Goal: Task Accomplishment & Management: Use online tool/utility

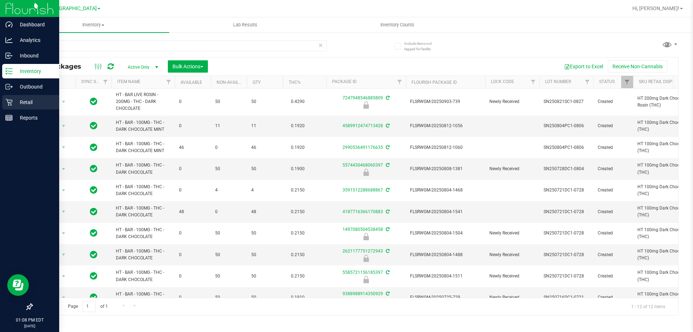
click at [24, 100] on p "Retail" at bounding box center [34, 102] width 43 height 9
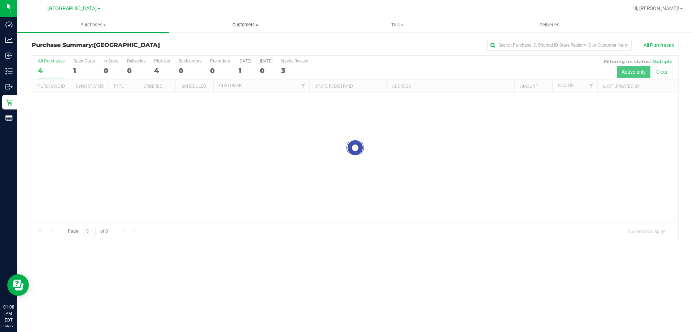
click at [243, 26] on span "Customers" at bounding box center [245, 25] width 151 height 7
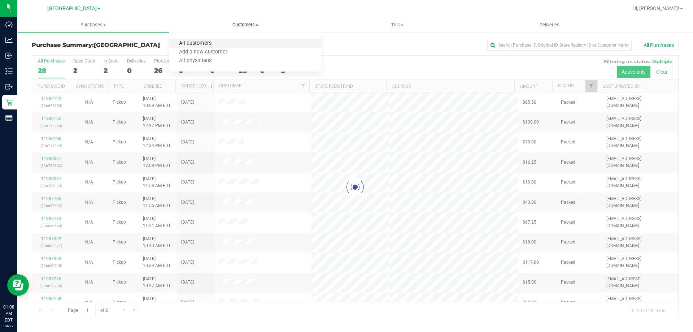
click at [201, 44] on span "All customers" at bounding box center [195, 43] width 52 height 6
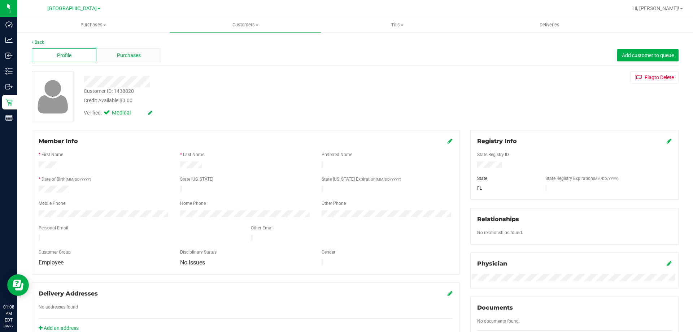
click at [142, 56] on div "Purchases" at bounding box center [128, 55] width 65 height 14
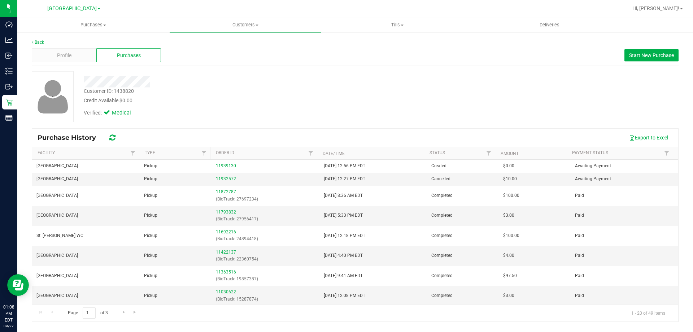
click at [310, 83] on div at bounding box center [242, 81] width 329 height 11
drag, startPoint x: 228, startPoint y: 120, endPoint x: 242, endPoint y: 113, distance: 15.2
click at [228, 119] on div "Verified: Medical" at bounding box center [242, 112] width 329 height 16
click at [597, 91] on div "Customer ID: 1438820 Credit Available: $0.00 Verified: Medical" at bounding box center [355, 96] width 658 height 51
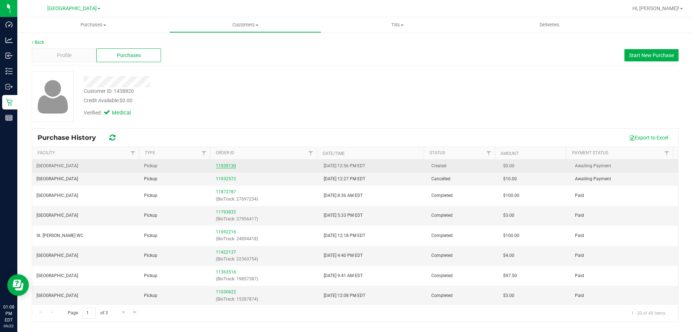
click at [228, 165] on link "11939130" at bounding box center [226, 165] width 20 height 5
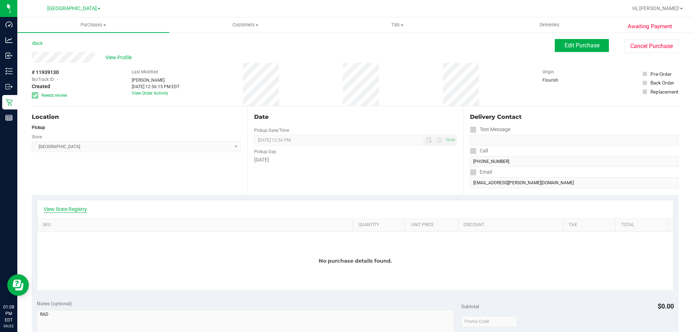
click at [67, 209] on link "View State Registry" at bounding box center [65, 208] width 43 height 7
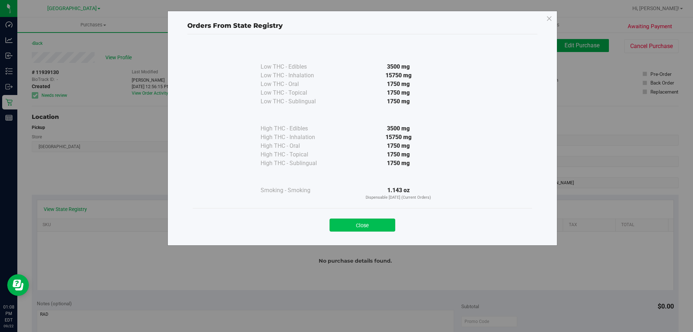
click at [351, 221] on button "Close" at bounding box center [363, 224] width 66 height 13
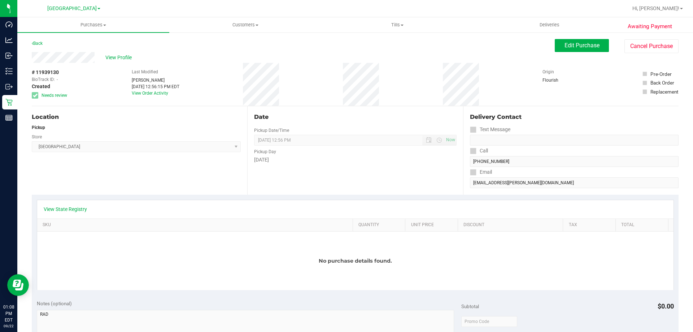
click at [201, 178] on div "Location Pickup Store Lakeland WC Select Store [PERSON_NAME][GEOGRAPHIC_DATA] […" at bounding box center [140, 150] width 216 height 88
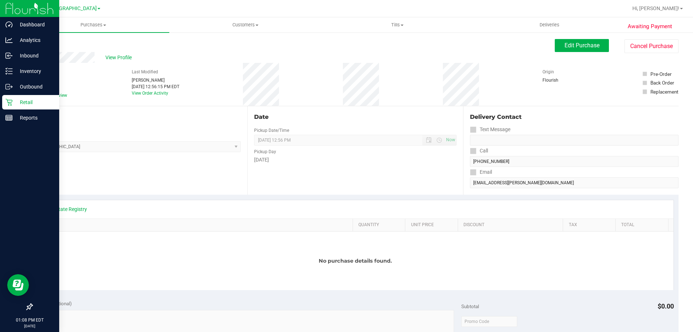
click at [8, 104] on icon at bounding box center [8, 102] width 7 height 7
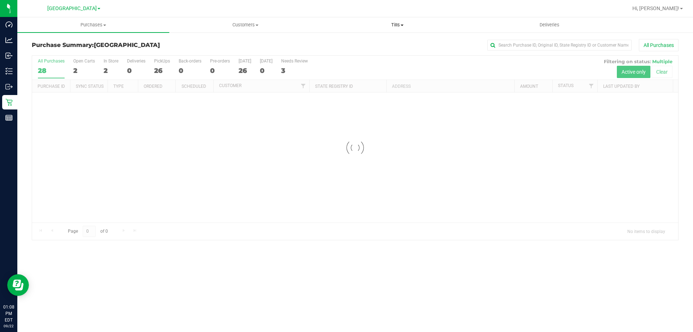
click at [341, 32] on uib-tab-heading "Tills Manage tills Reconcile e-payments" at bounding box center [397, 25] width 151 height 14
